Goal: Find specific page/section: Find specific page/section

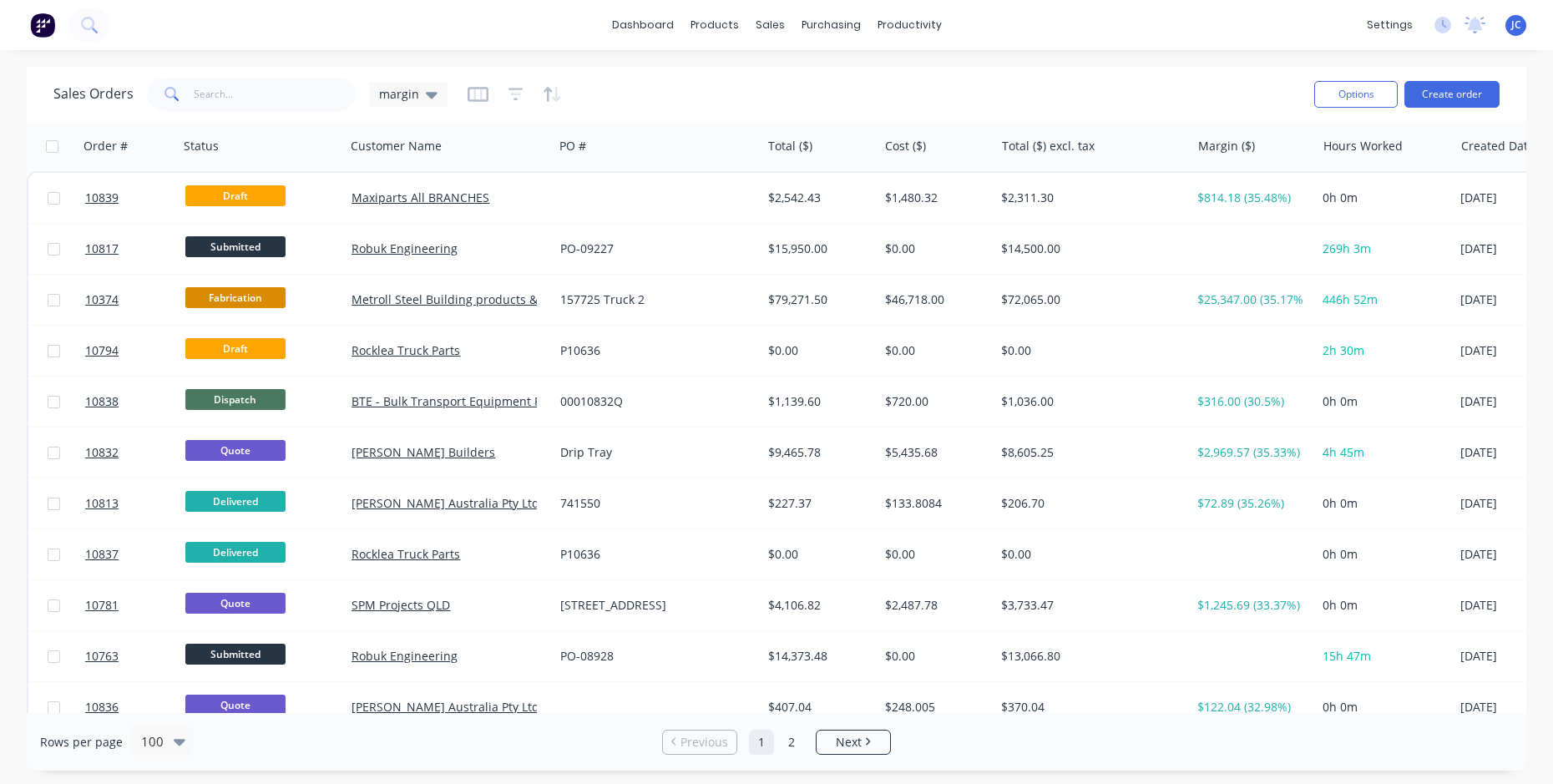
scroll to position [334, 0]
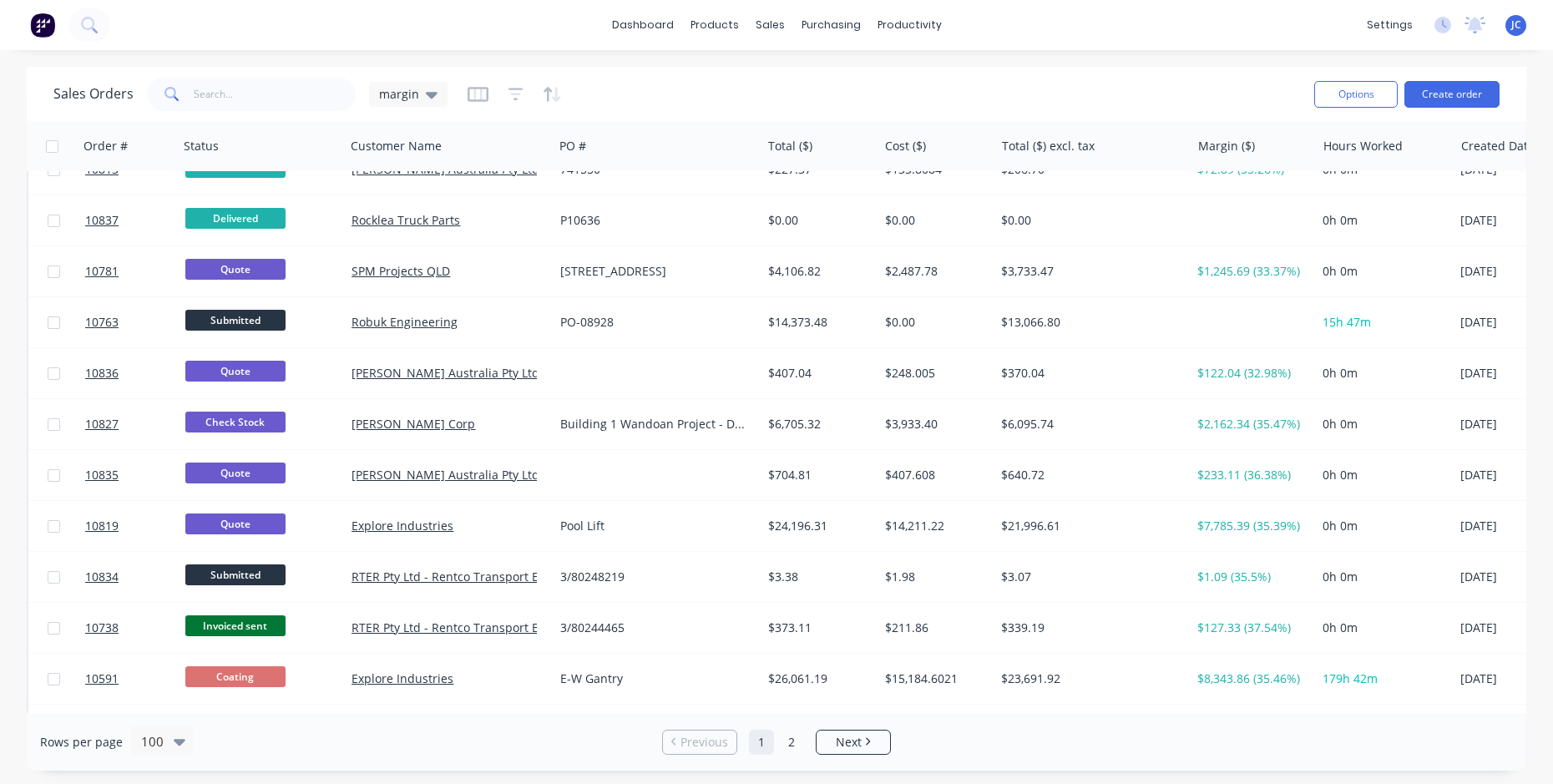
click at [152, 39] on div "dashboard products sales purchasing productivity dashboard products Product Cat…" at bounding box center [776, 25] width 1553 height 50
drag, startPoint x: 120, startPoint y: 21, endPoint x: 92, endPoint y: 40, distance: 33.8
click at [115, 29] on div "dashboard products sales purchasing productivity dashboard products Product Cat…" at bounding box center [776, 25] width 1553 height 50
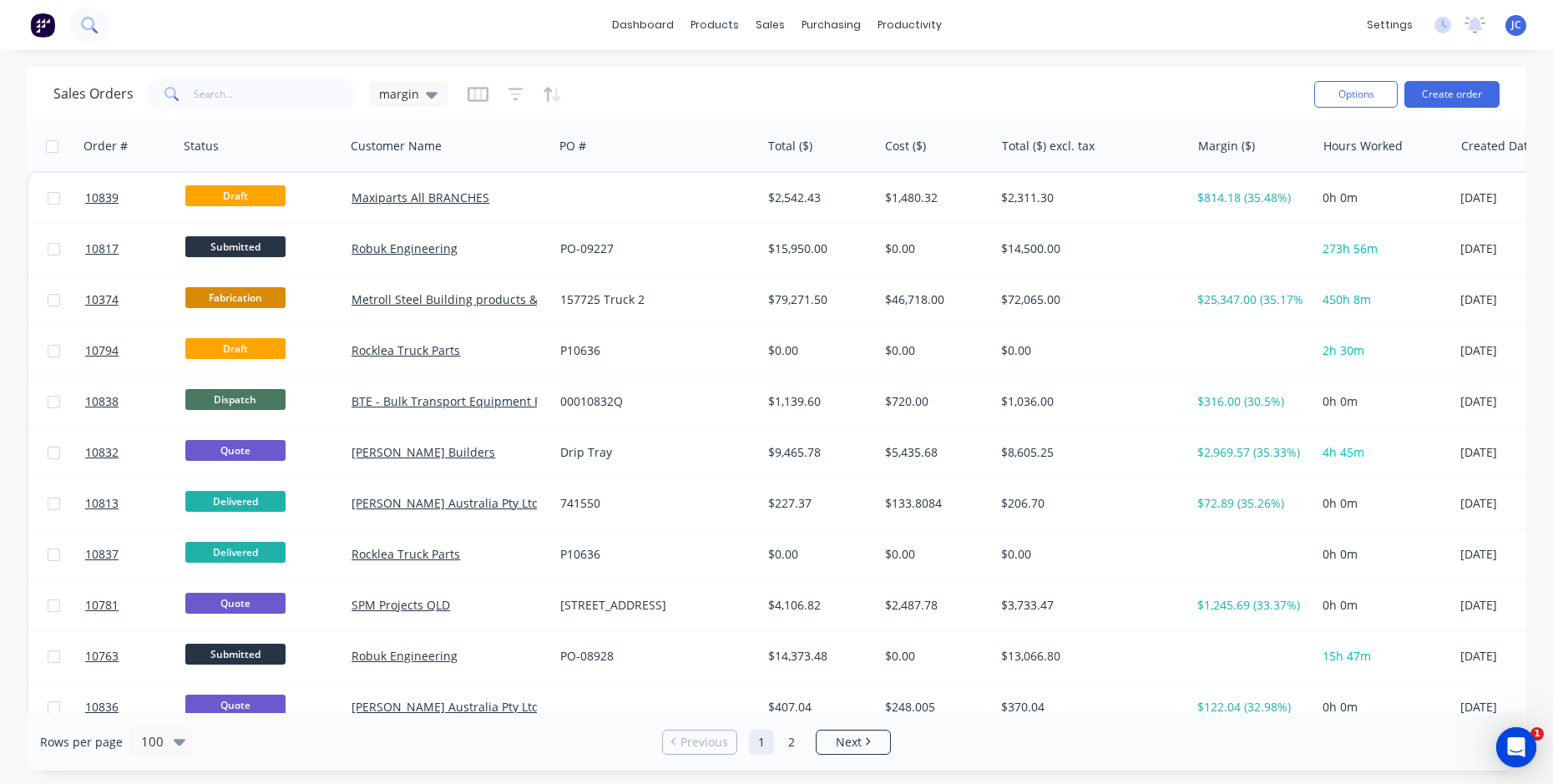
click at [100, 16] on button at bounding box center [89, 24] width 41 height 33
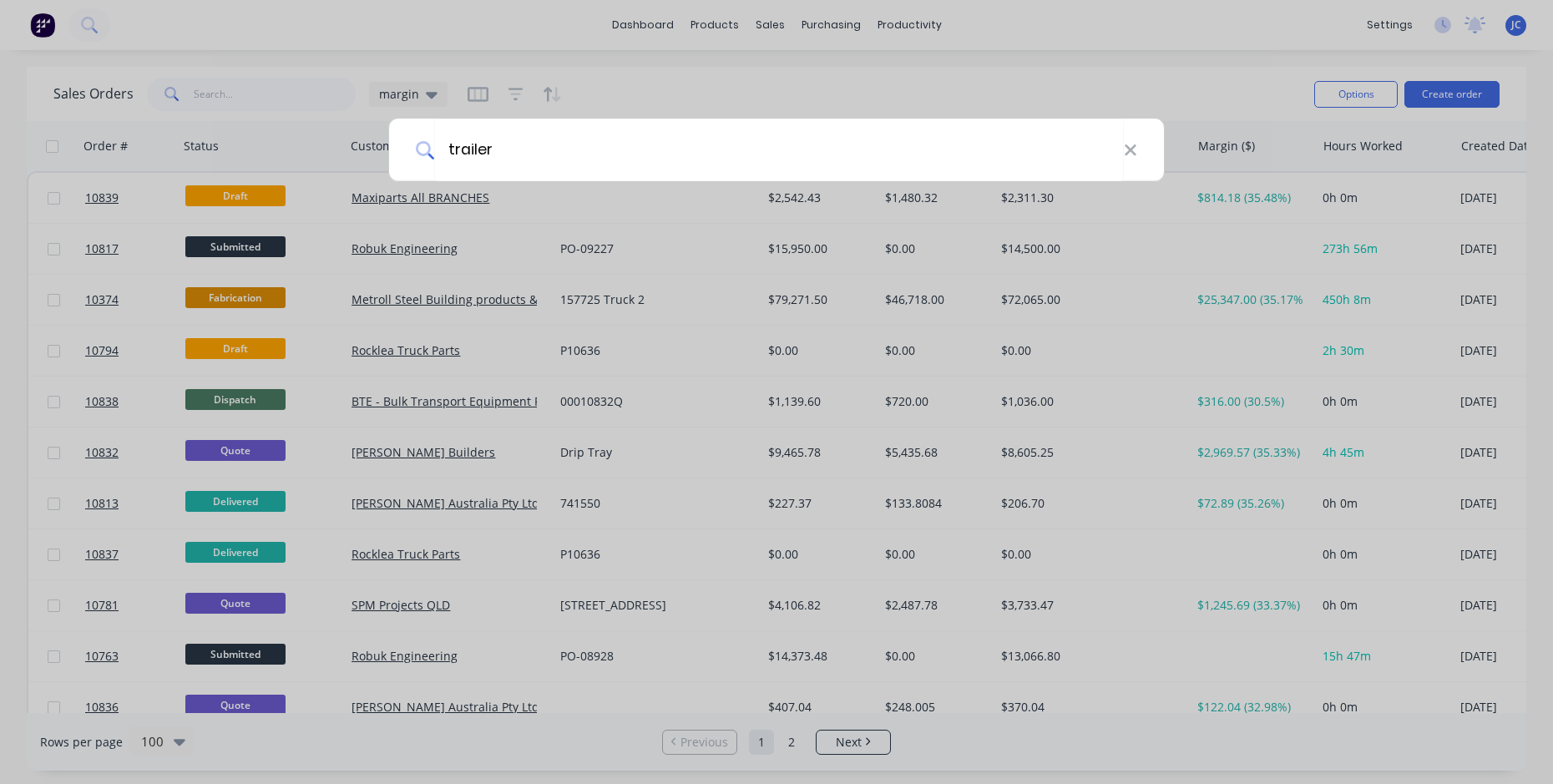
type input "trailer"
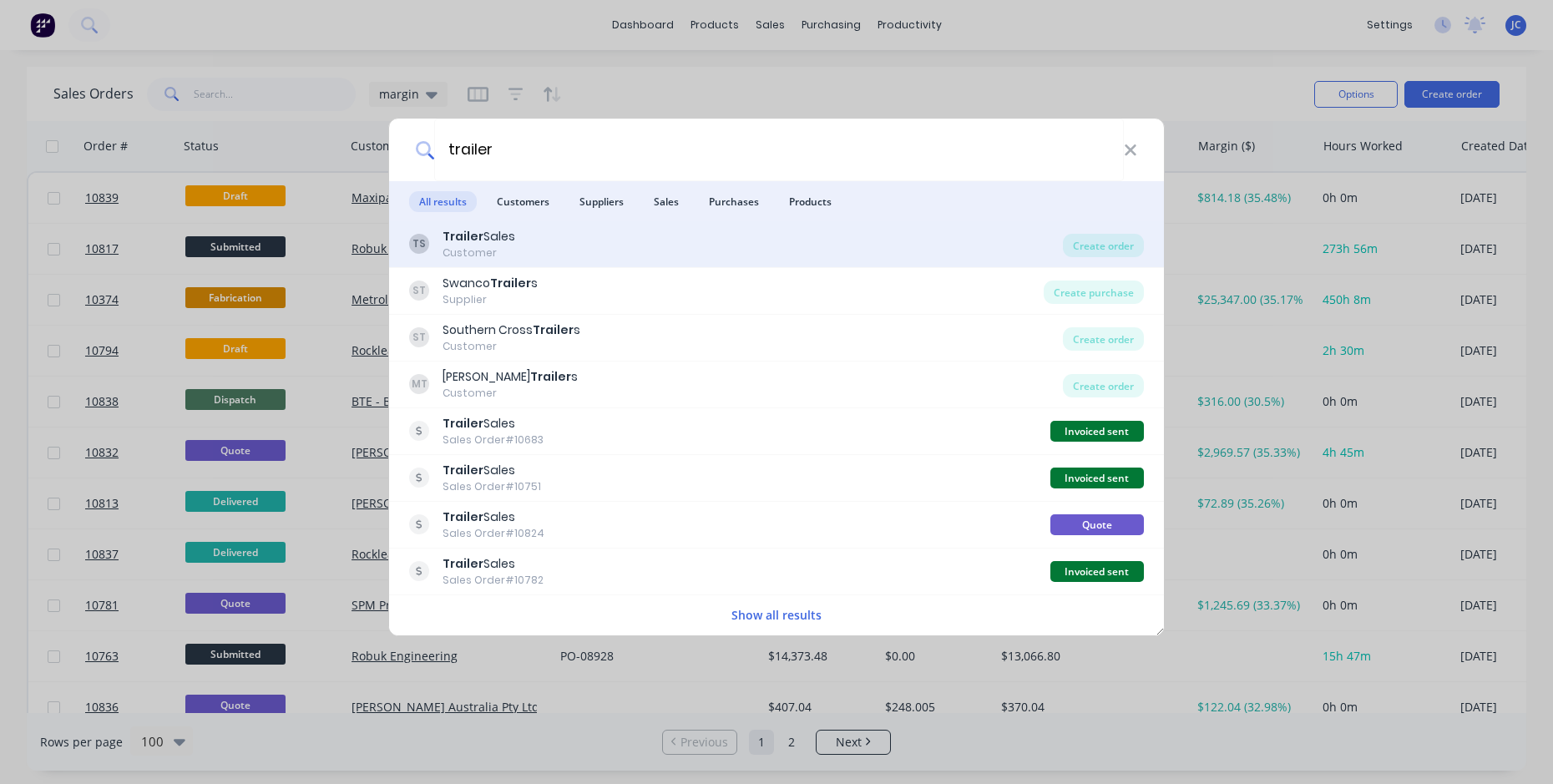
click at [590, 245] on div "TS Trailer Sales Customer" at bounding box center [736, 244] width 654 height 32
